Goal: Book appointment/travel/reservation

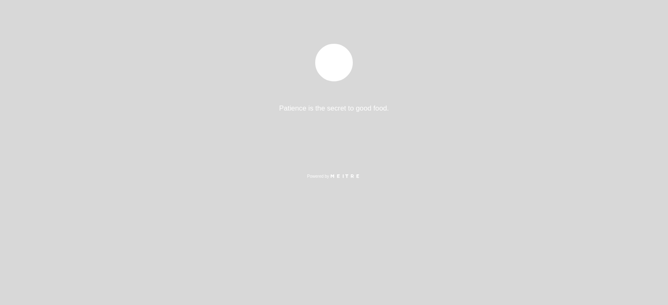
select select "es"
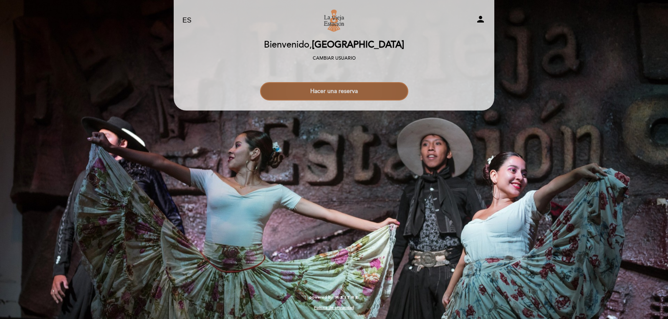
click at [338, 98] on button "Hacer una reserva" at bounding box center [334, 91] width 148 height 18
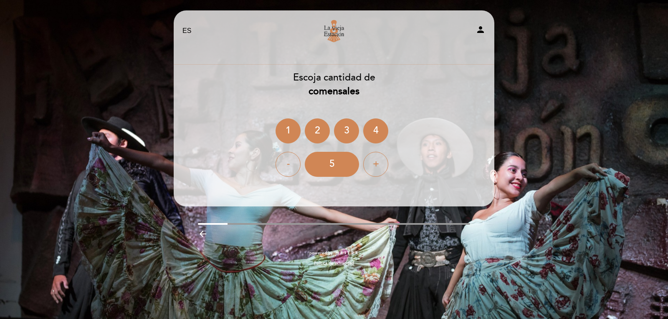
click at [304, 138] on ng-container "1 2 3 4" at bounding box center [333, 131] width 117 height 25
click at [316, 135] on div "2" at bounding box center [317, 131] width 25 height 25
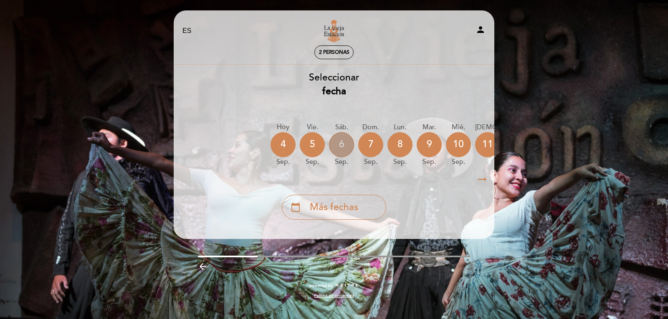
click at [343, 146] on div "6" at bounding box center [341, 144] width 25 height 25
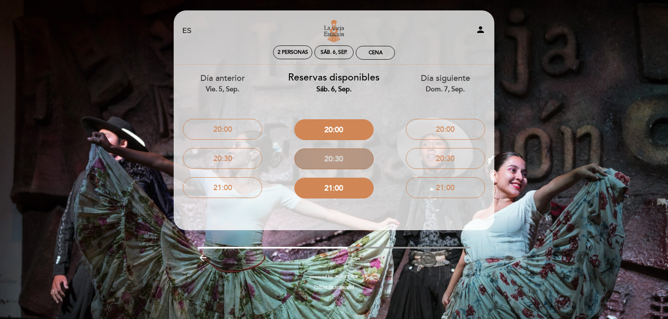
click at [343, 162] on button "20:30" at bounding box center [333, 159] width 79 height 21
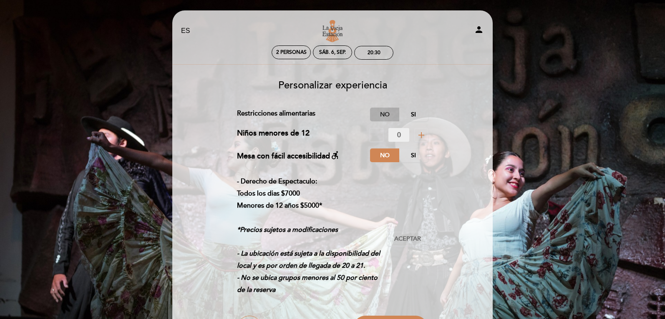
click at [382, 119] on label "No" at bounding box center [384, 115] width 29 height 14
click at [382, 153] on label "No" at bounding box center [384, 156] width 29 height 14
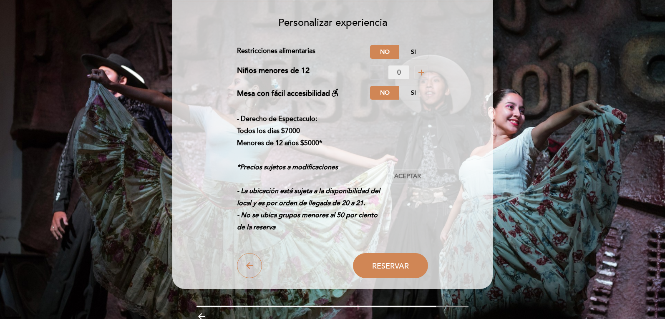
scroll to position [101, 0]
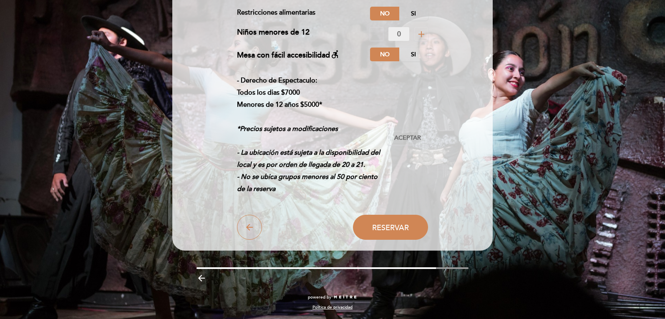
click at [407, 128] on div "- Derecho de Espectaculo: Todos los [PERSON_NAME] $7000 Menores de 12 años $500…" at bounding box center [333, 138] width 192 height 127
drag, startPoint x: 406, startPoint y: 136, endPoint x: 391, endPoint y: 204, distance: 69.2
click at [406, 136] on span "Aceptar" at bounding box center [407, 138] width 27 height 9
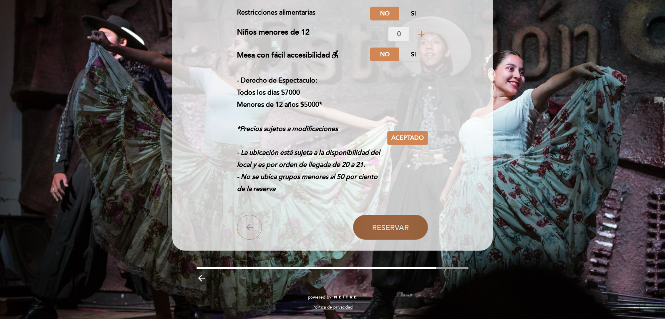
click at [391, 225] on span "Reservar" at bounding box center [390, 227] width 37 height 9
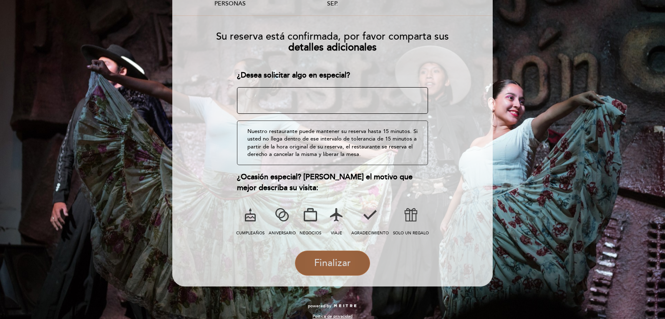
scroll to position [81, 0]
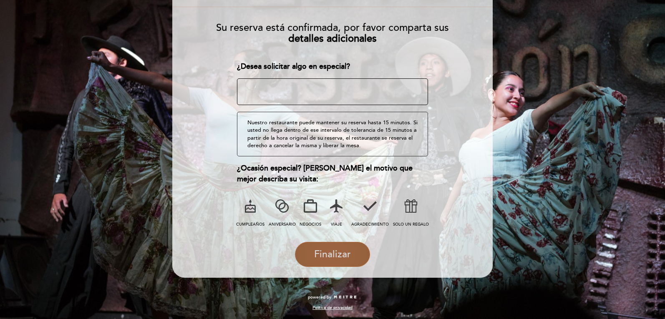
click at [321, 250] on span "Finalizar" at bounding box center [332, 255] width 37 height 12
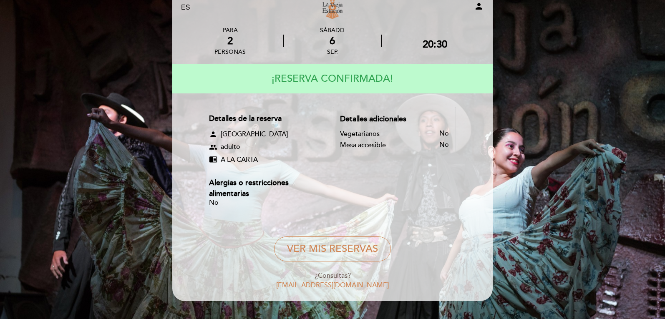
scroll to position [46, 0]
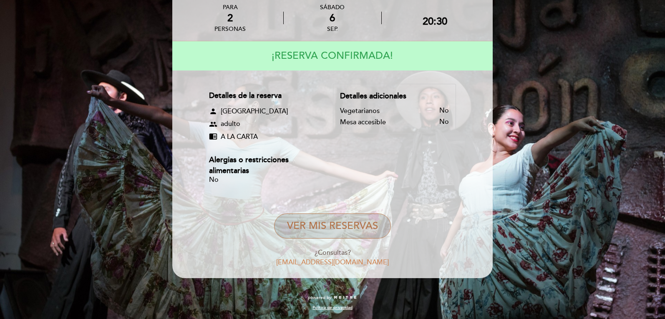
click at [333, 222] on button "VER MIS RESERVAS" at bounding box center [332, 226] width 117 height 25
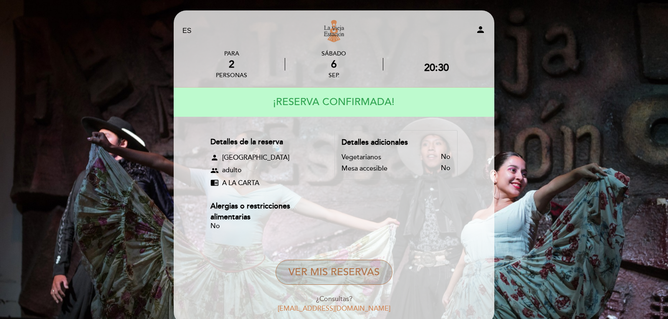
select select "es"
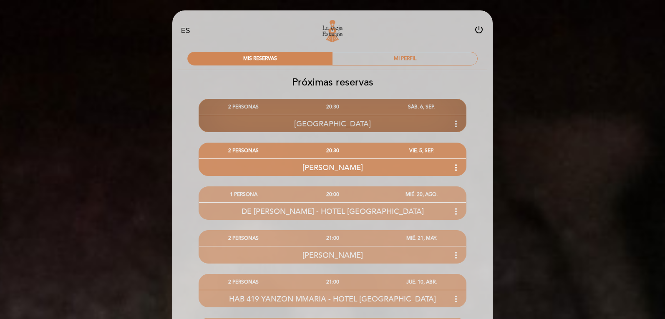
click at [454, 123] on icon "more_vert" at bounding box center [456, 124] width 10 height 10
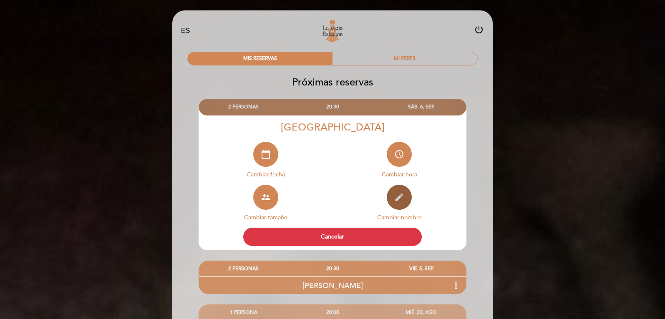
click at [398, 202] on button "edit" at bounding box center [399, 197] width 25 height 25
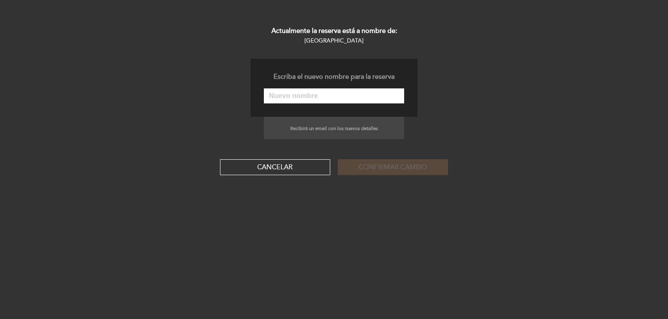
click at [334, 98] on input "text" at bounding box center [334, 95] width 140 height 15
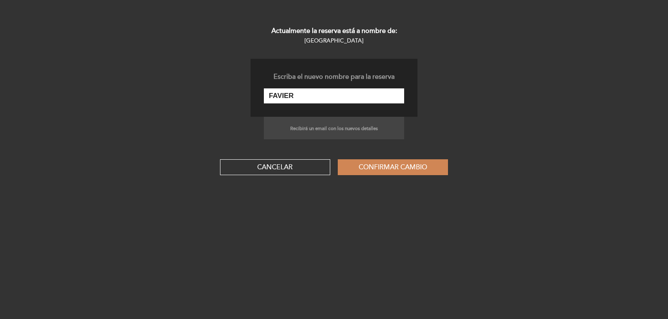
type input "[PERSON_NAME]"
click at [378, 166] on button "Confirmar cambio" at bounding box center [393, 167] width 110 height 16
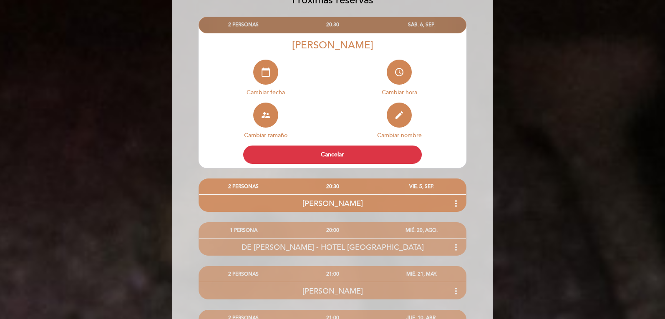
scroll to position [83, 0]
